Goal: Information Seeking & Learning: Learn about a topic

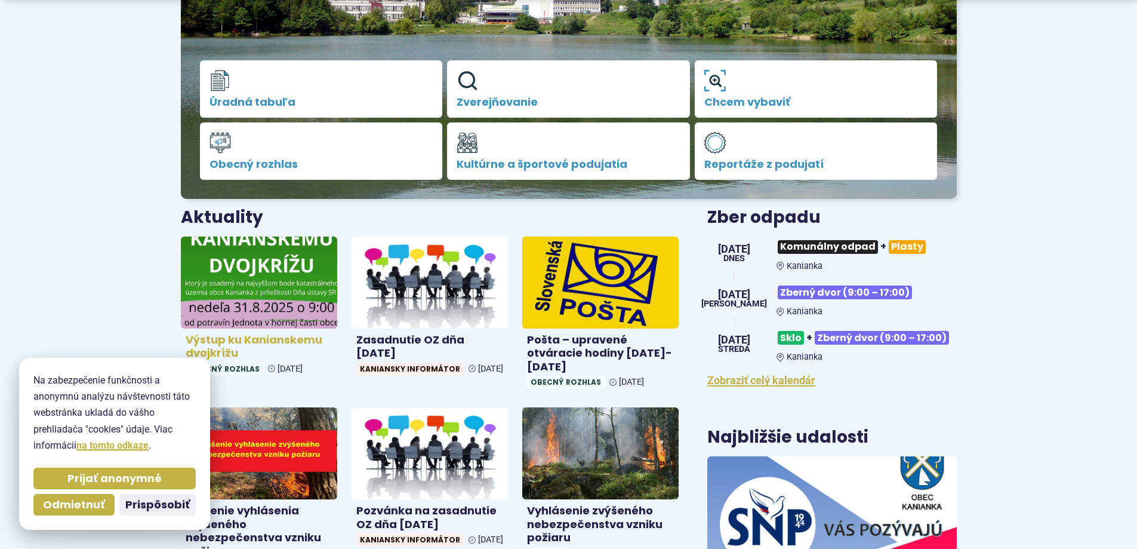
scroll to position [299, 0]
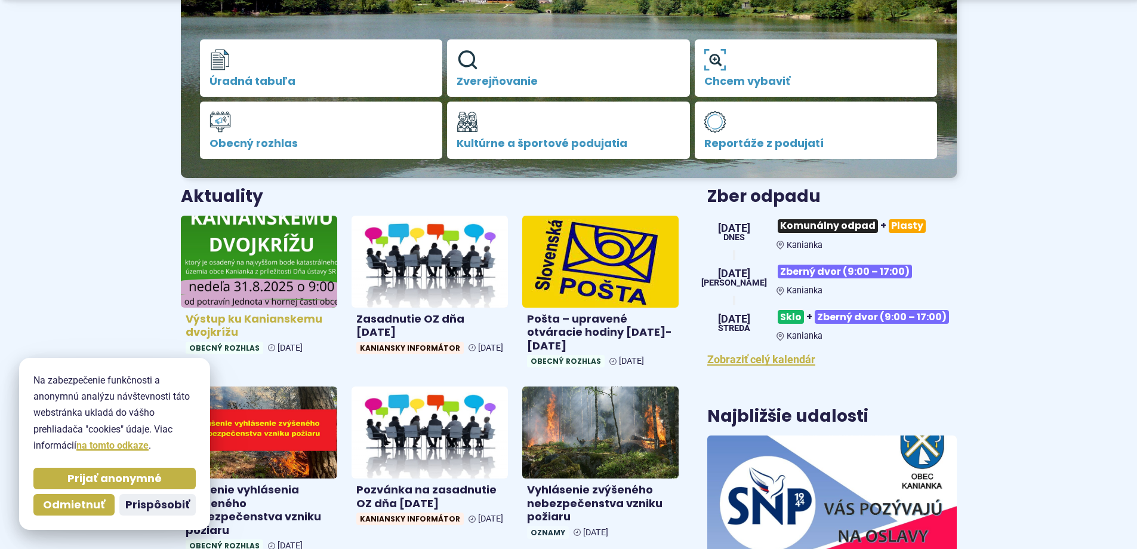
click at [274, 230] on img at bounding box center [259, 261] width 180 height 106
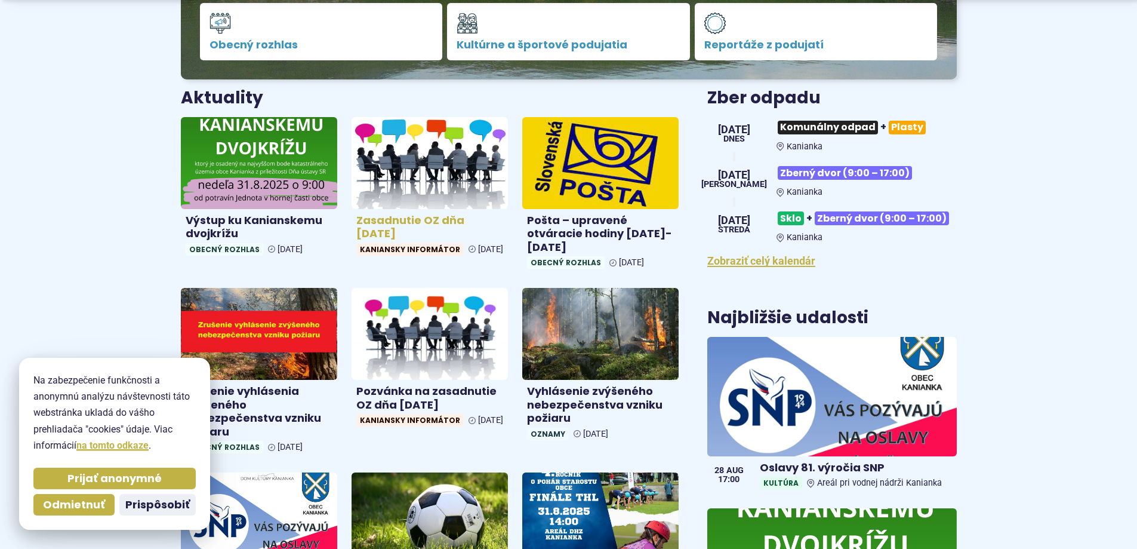
scroll to position [418, 0]
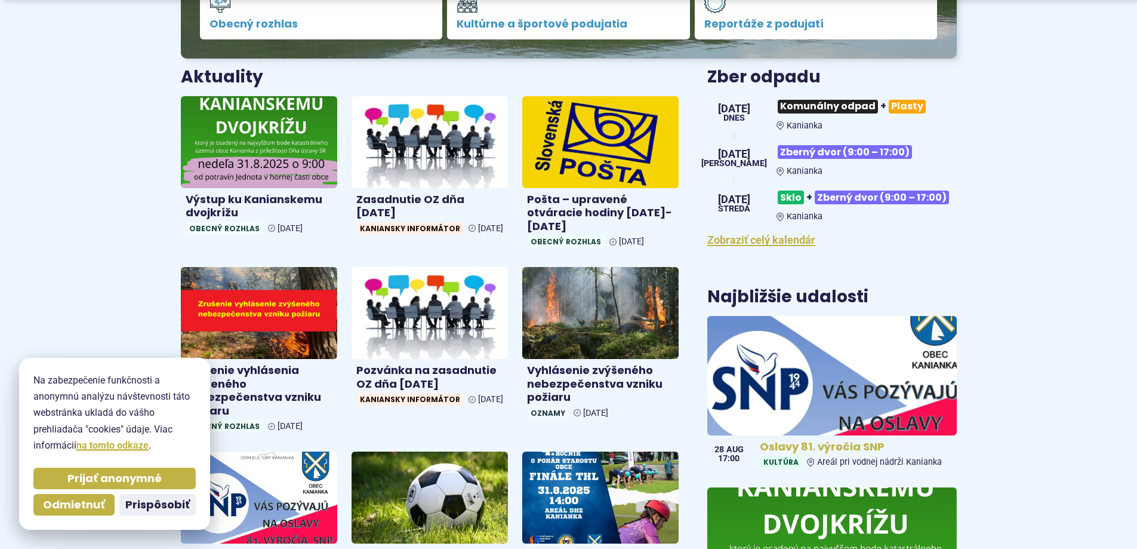
click at [866, 387] on img at bounding box center [832, 375] width 287 height 137
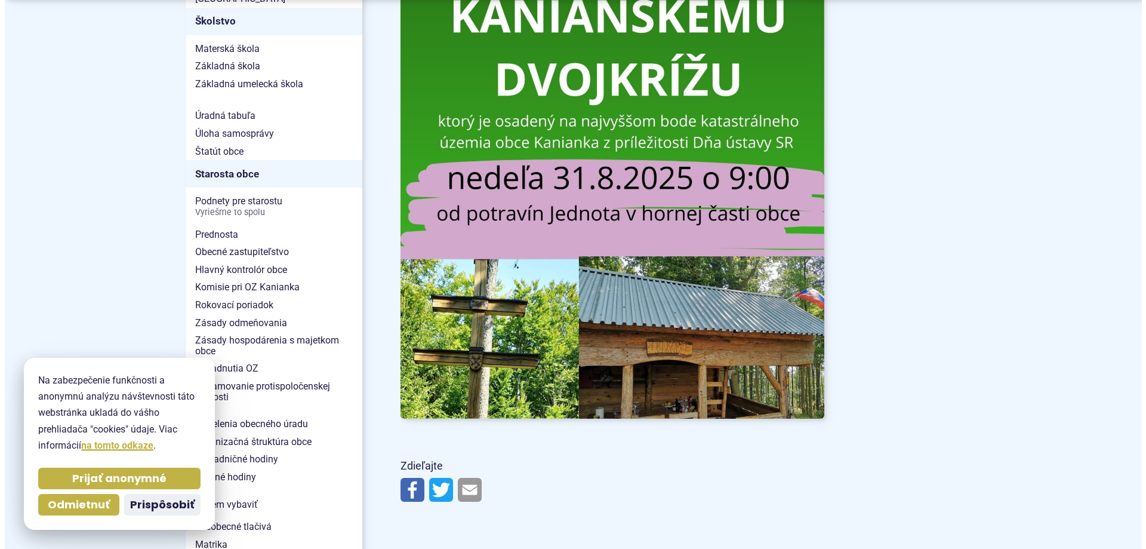
scroll to position [716, 0]
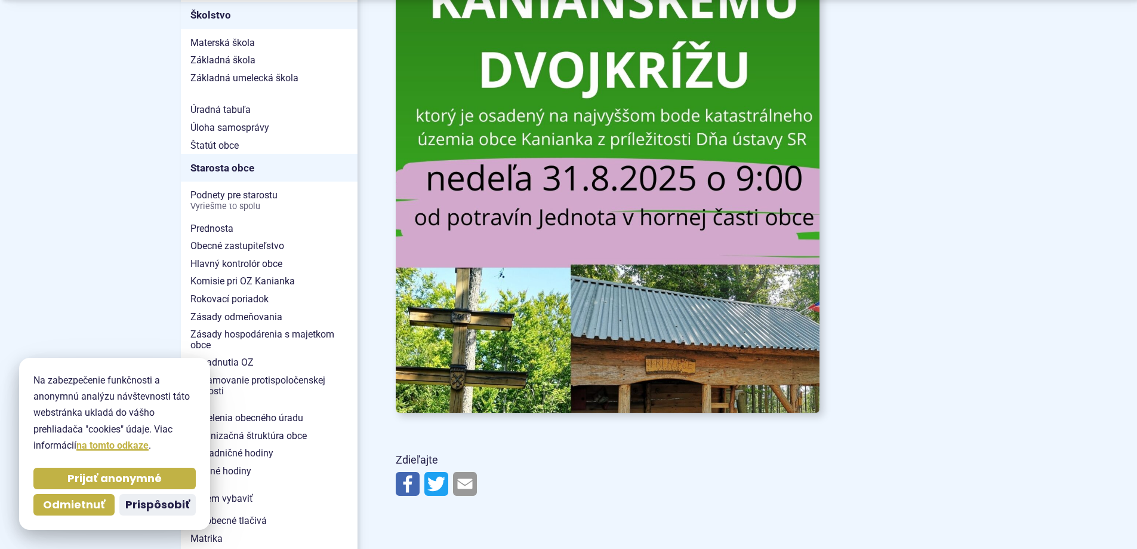
click at [659, 337] on img at bounding box center [607, 113] width 466 height 660
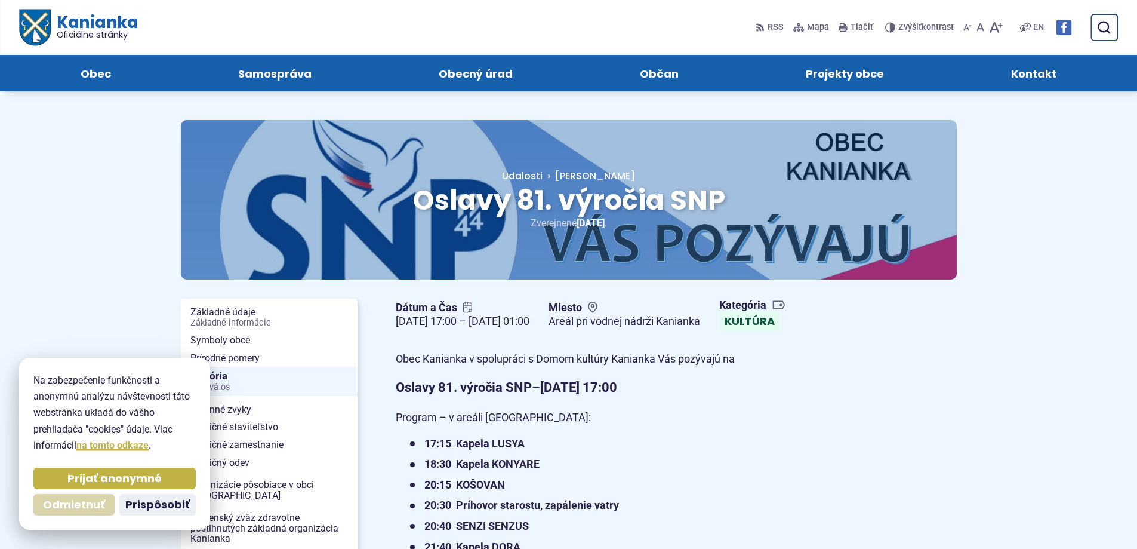
click at [98, 504] on span "Odmietnuť" at bounding box center [74, 505] width 62 height 14
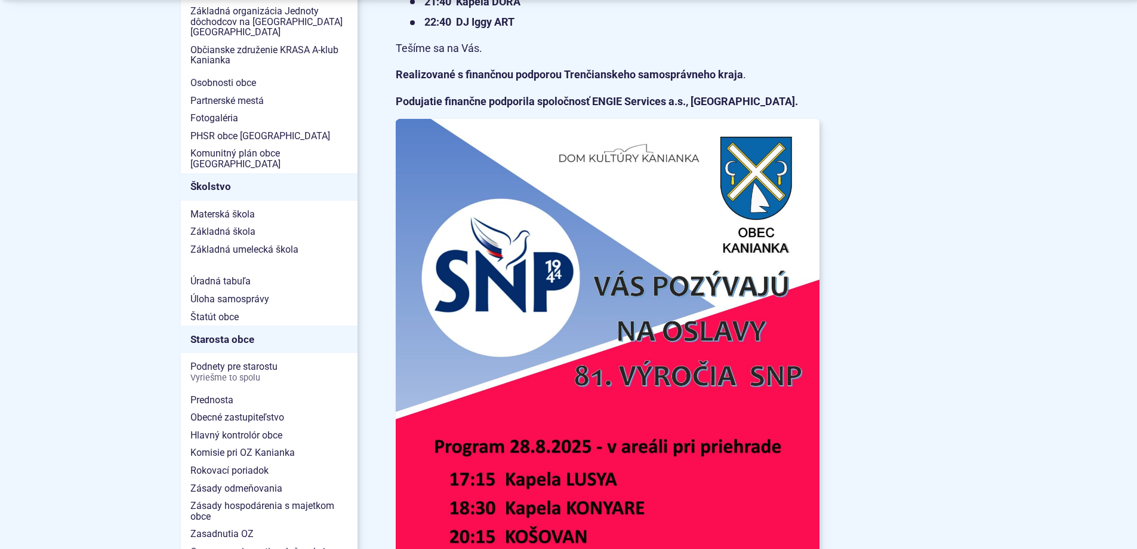
scroll to position [597, 0]
